Goal: Use online tool/utility: Use online tool/utility

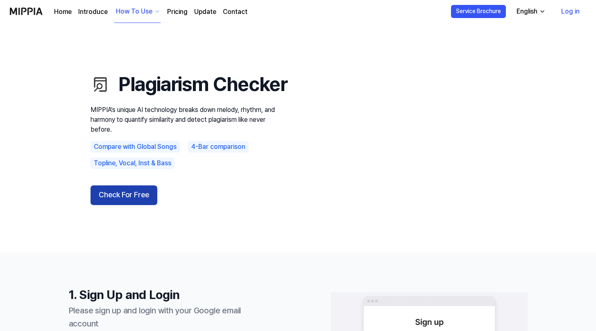
click at [121, 205] on button "Check For Free" at bounding box center [124, 195] width 67 height 20
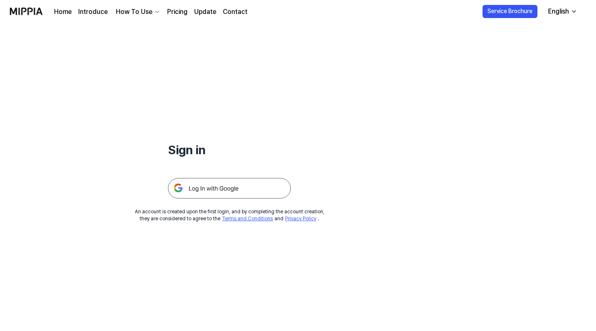
click at [214, 186] on img at bounding box center [229, 188] width 123 height 20
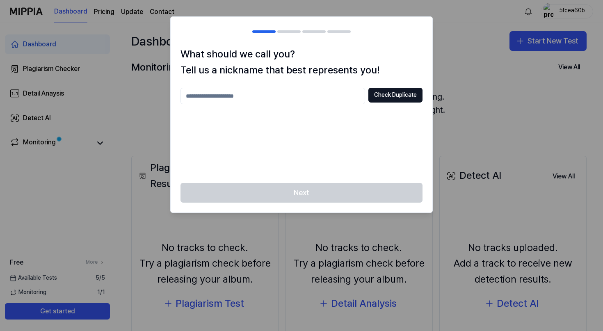
click at [299, 102] on input "text" at bounding box center [272, 96] width 184 height 16
click at [344, 149] on div "* Check Duplicate" at bounding box center [301, 130] width 242 height 85
click at [388, 96] on button "Check Duplicate" at bounding box center [395, 95] width 54 height 15
click at [276, 101] on input "*" at bounding box center [272, 96] width 184 height 16
type input "**********"
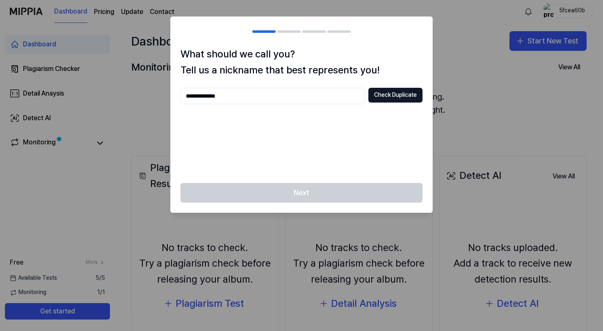
click at [314, 155] on div "**********" at bounding box center [301, 130] width 242 height 85
click at [391, 92] on button "Check Duplicate" at bounding box center [395, 95] width 54 height 15
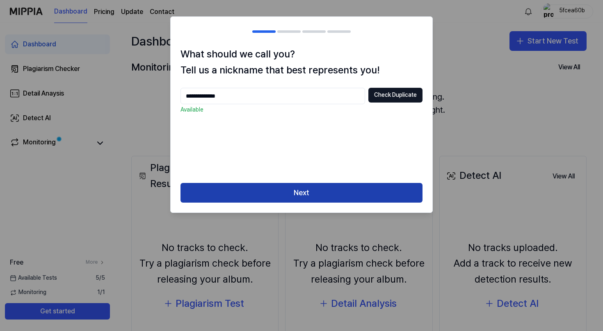
click at [303, 196] on button "Next" at bounding box center [301, 193] width 242 height 20
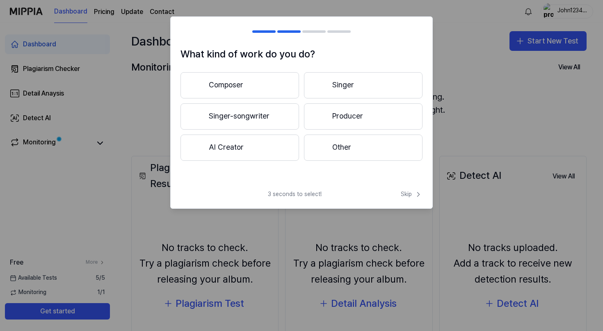
click at [321, 141] on button "Other" at bounding box center [363, 147] width 118 height 26
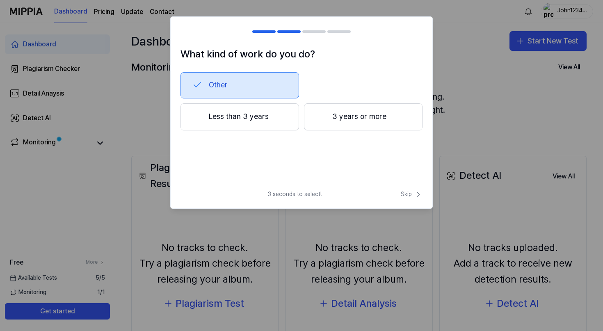
click at [323, 121] on div at bounding box center [321, 117] width 10 height 10
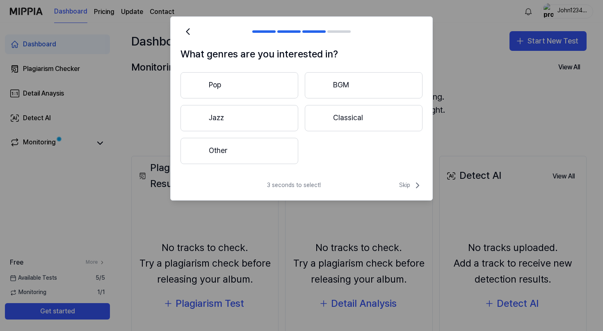
click at [263, 150] on button "Other" at bounding box center [239, 151] width 118 height 26
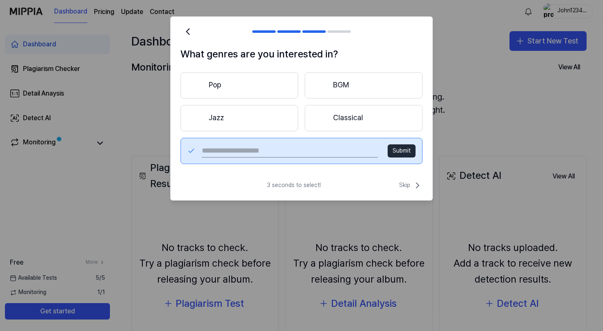
click at [358, 148] on input "text" at bounding box center [290, 150] width 176 height 13
type input "****"
click at [400, 151] on button "Submit" at bounding box center [401, 150] width 28 height 13
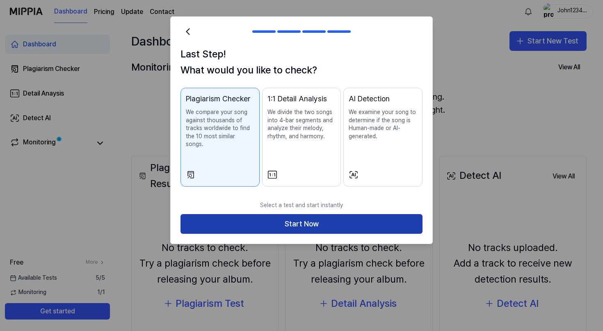
click at [304, 217] on button "Start Now" at bounding box center [301, 224] width 242 height 20
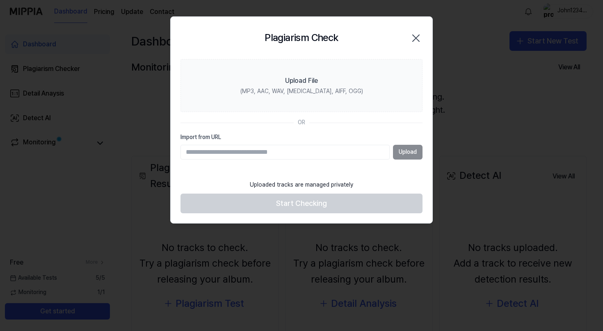
paste input "**********"
type input "**********"
click at [407, 150] on button "Upload" at bounding box center [408, 152] width 30 height 15
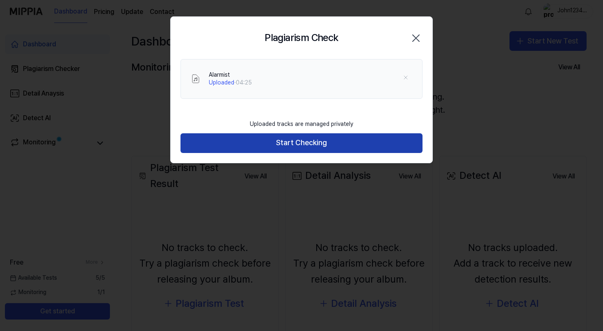
click at [309, 140] on button "Start Checking" at bounding box center [301, 143] width 242 height 20
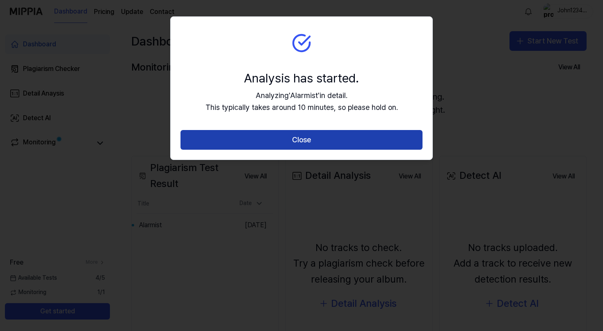
click at [356, 149] on button "Close" at bounding box center [301, 140] width 242 height 20
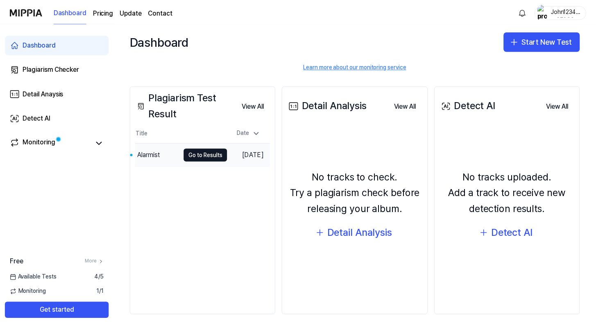
scroll to position [71, 0]
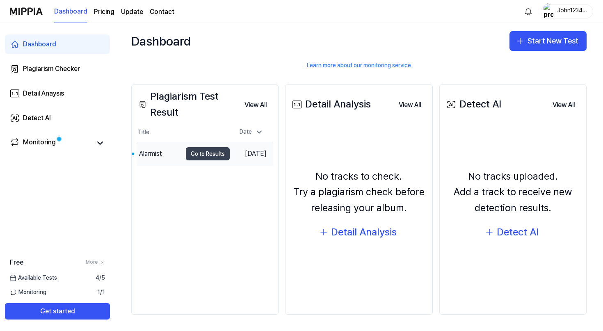
click at [194, 154] on button "Go to Results" at bounding box center [208, 153] width 44 height 13
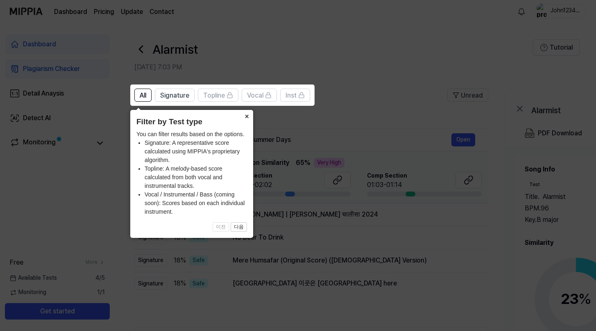
click at [246, 114] on button "×" at bounding box center [246, 115] width 13 height 11
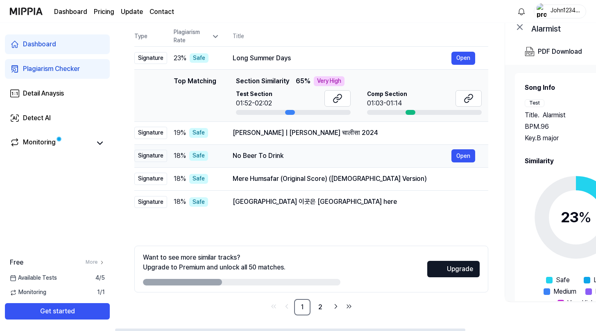
scroll to position [82, 0]
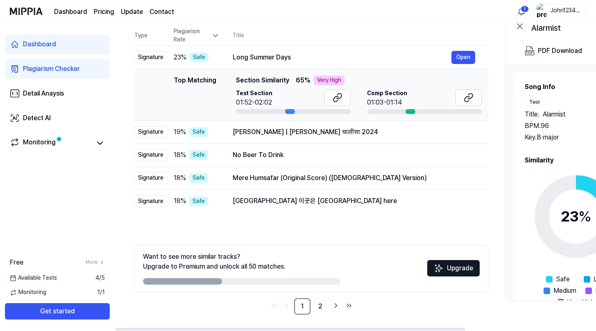
drag, startPoint x: 291, startPoint y: 111, endPoint x: 309, endPoint y: 112, distance: 17.6
click at [309, 112] on div at bounding box center [293, 111] width 115 height 5
click at [316, 109] on div "Test Section 01:52-02:02" at bounding box center [293, 101] width 115 height 25
click at [460, 155] on button "Open" at bounding box center [464, 154] width 24 height 13
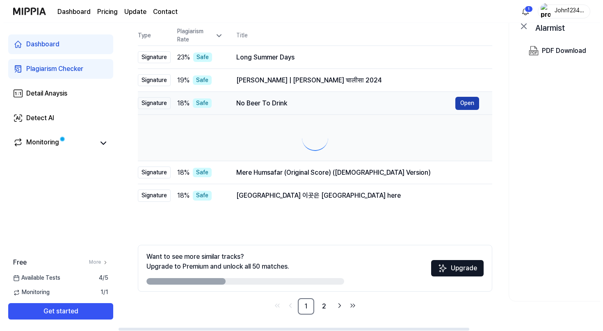
scroll to position [0, 0]
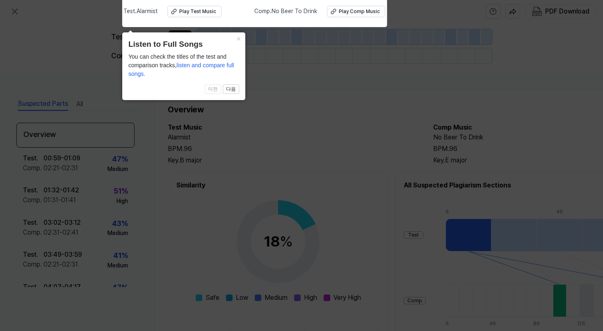
click at [275, 139] on icon at bounding box center [301, 163] width 603 height 335
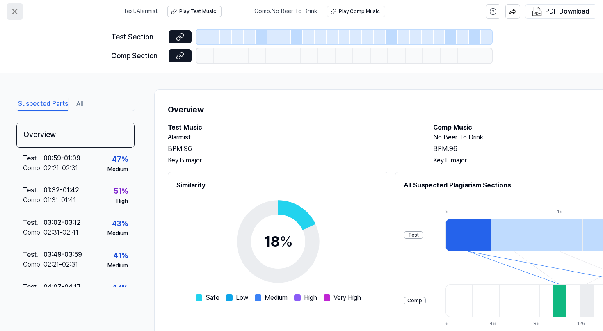
click at [14, 10] on icon at bounding box center [15, 12] width 10 height 10
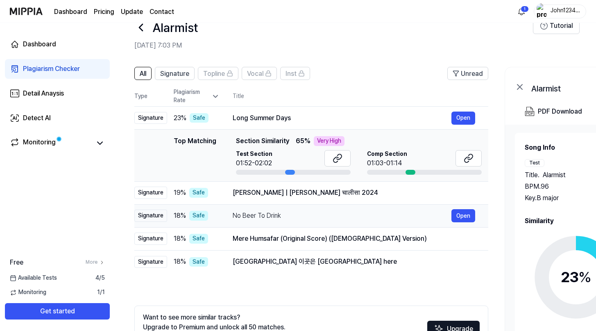
scroll to position [18, 0]
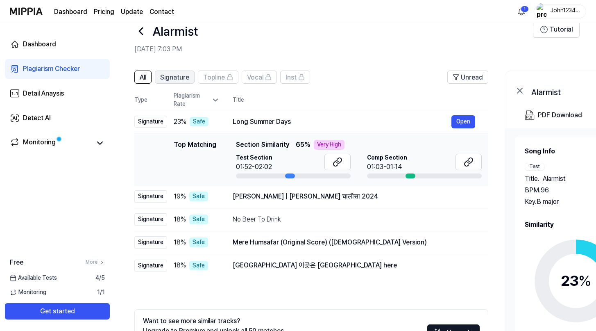
click at [177, 74] on span "Signature" at bounding box center [174, 78] width 29 height 10
click at [297, 79] on span "Inst" at bounding box center [291, 78] width 11 height 10
